Goal: Transaction & Acquisition: Purchase product/service

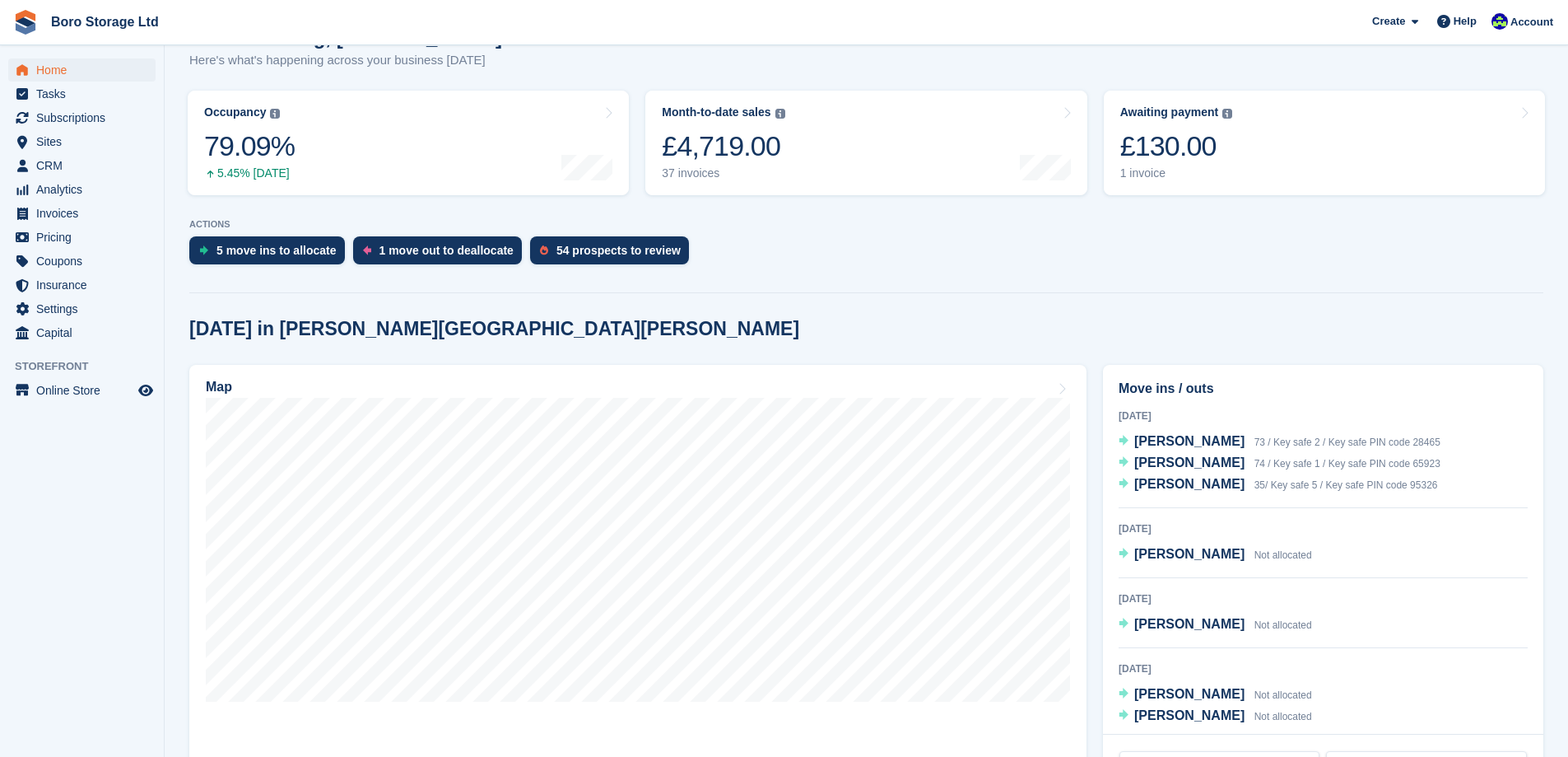
scroll to position [247, 0]
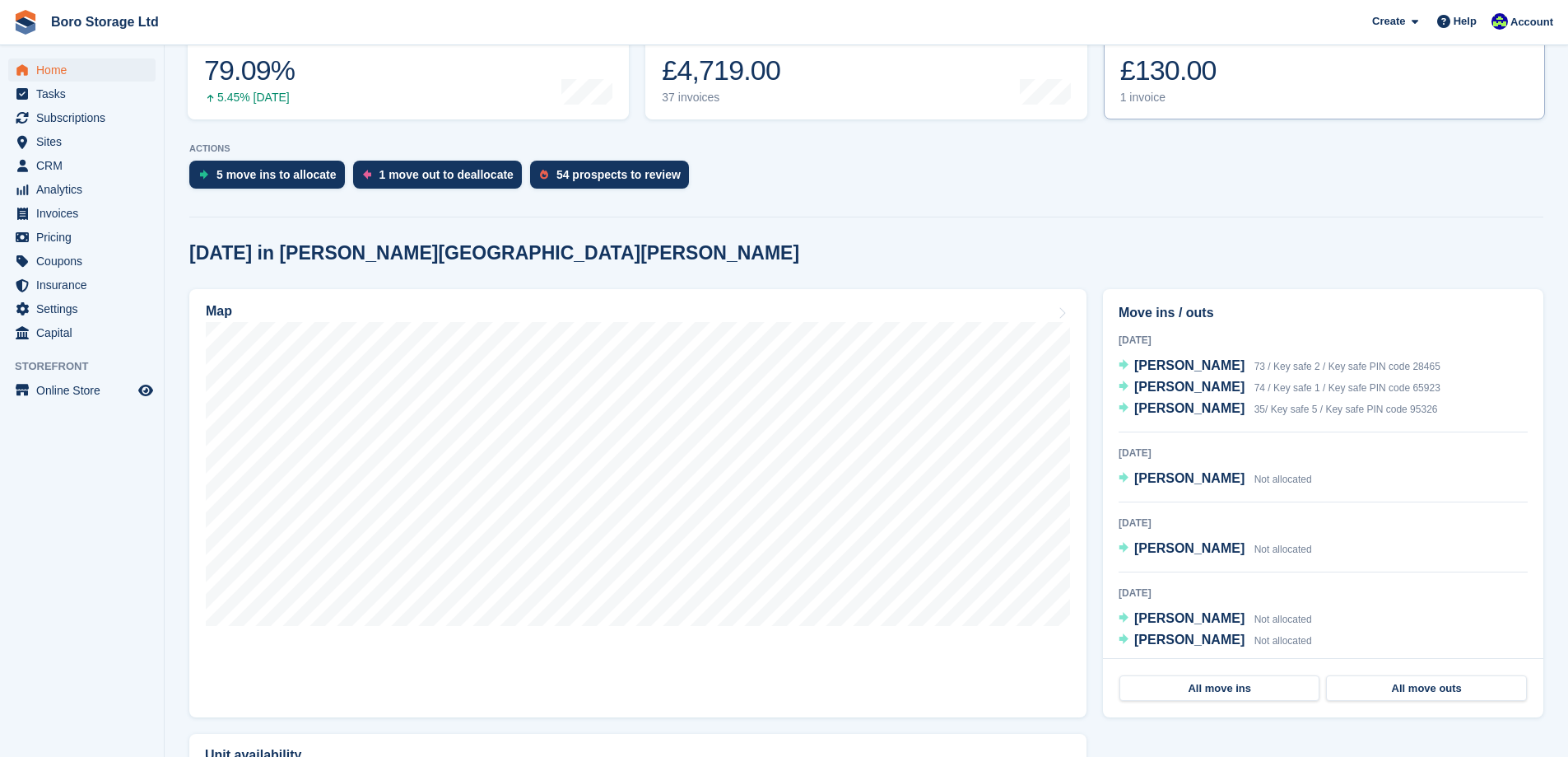
click at [1145, 105] on div "1 invoice" at bounding box center [1177, 98] width 113 height 14
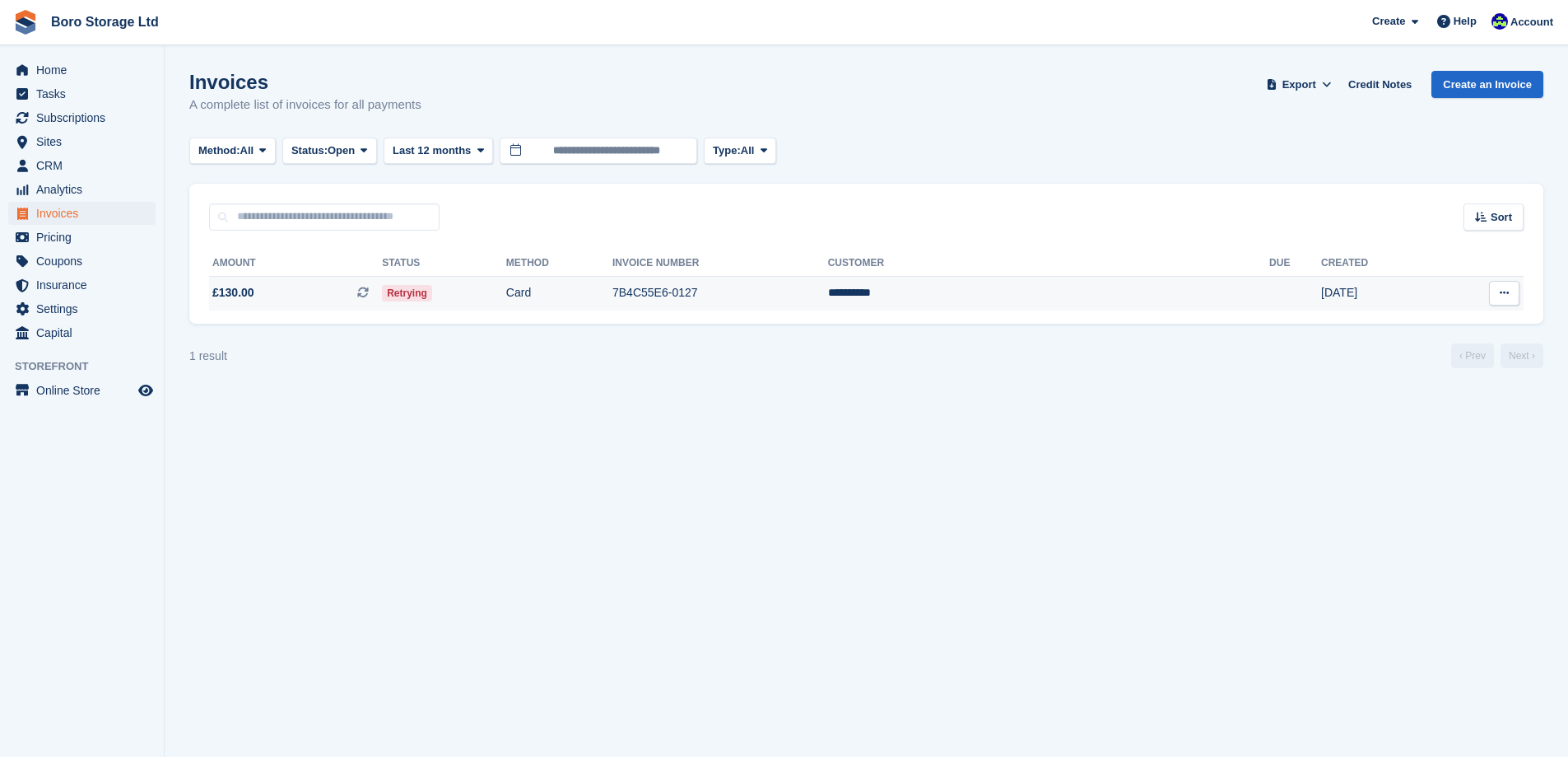
click at [289, 299] on span "£130.00 This is a recurring subscription invoice." at bounding box center [295, 293] width 173 height 18
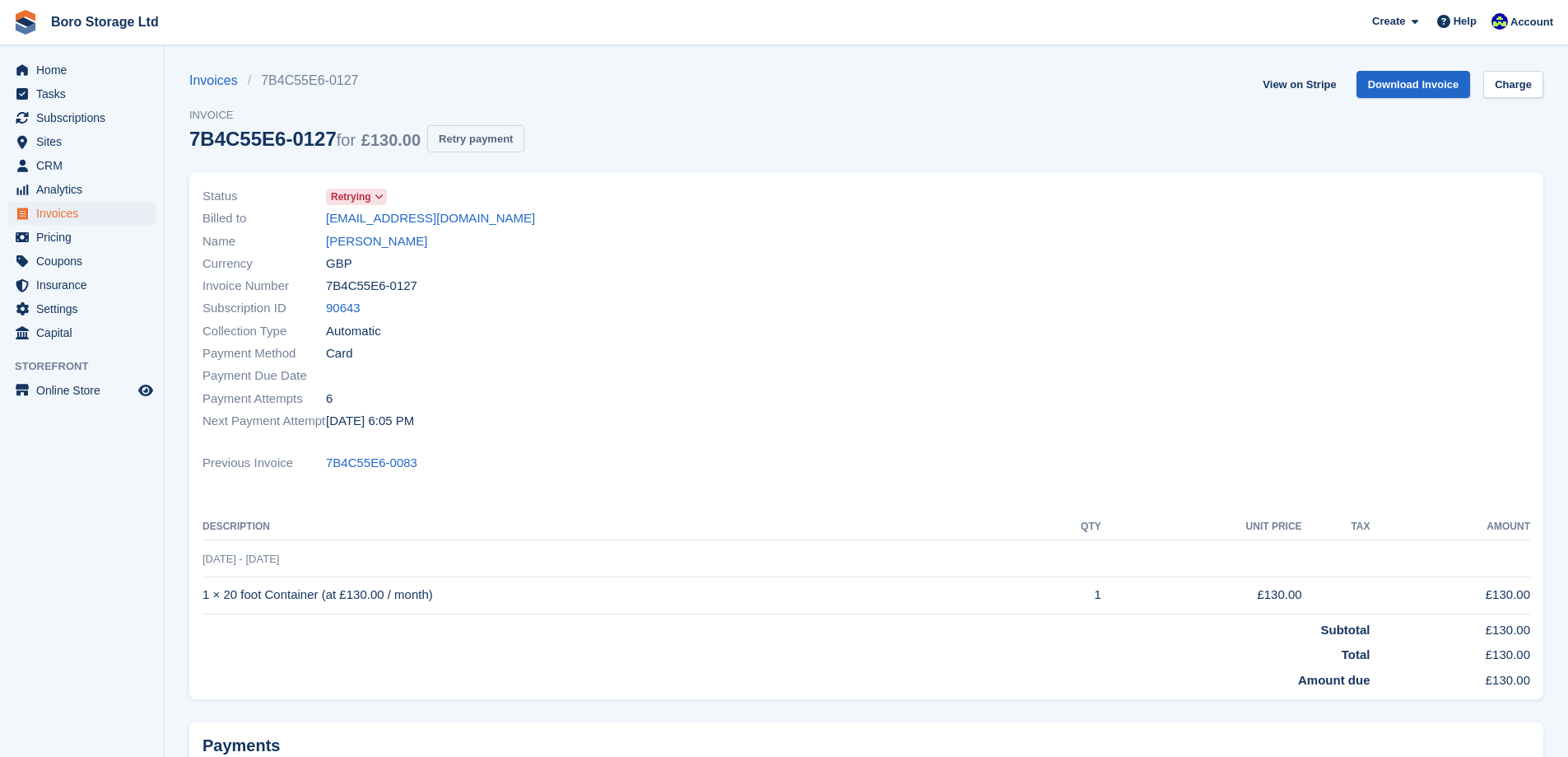
click at [511, 142] on button "Retry payment" at bounding box center [475, 138] width 98 height 27
drag, startPoint x: 403, startPoint y: 246, endPoint x: 323, endPoint y: 248, distance: 80.0
click at [323, 248] on div "Name Gary Scott" at bounding box center [529, 240] width 655 height 22
copy div "Gary Scott"
